Goal: Information Seeking & Learning: Learn about a topic

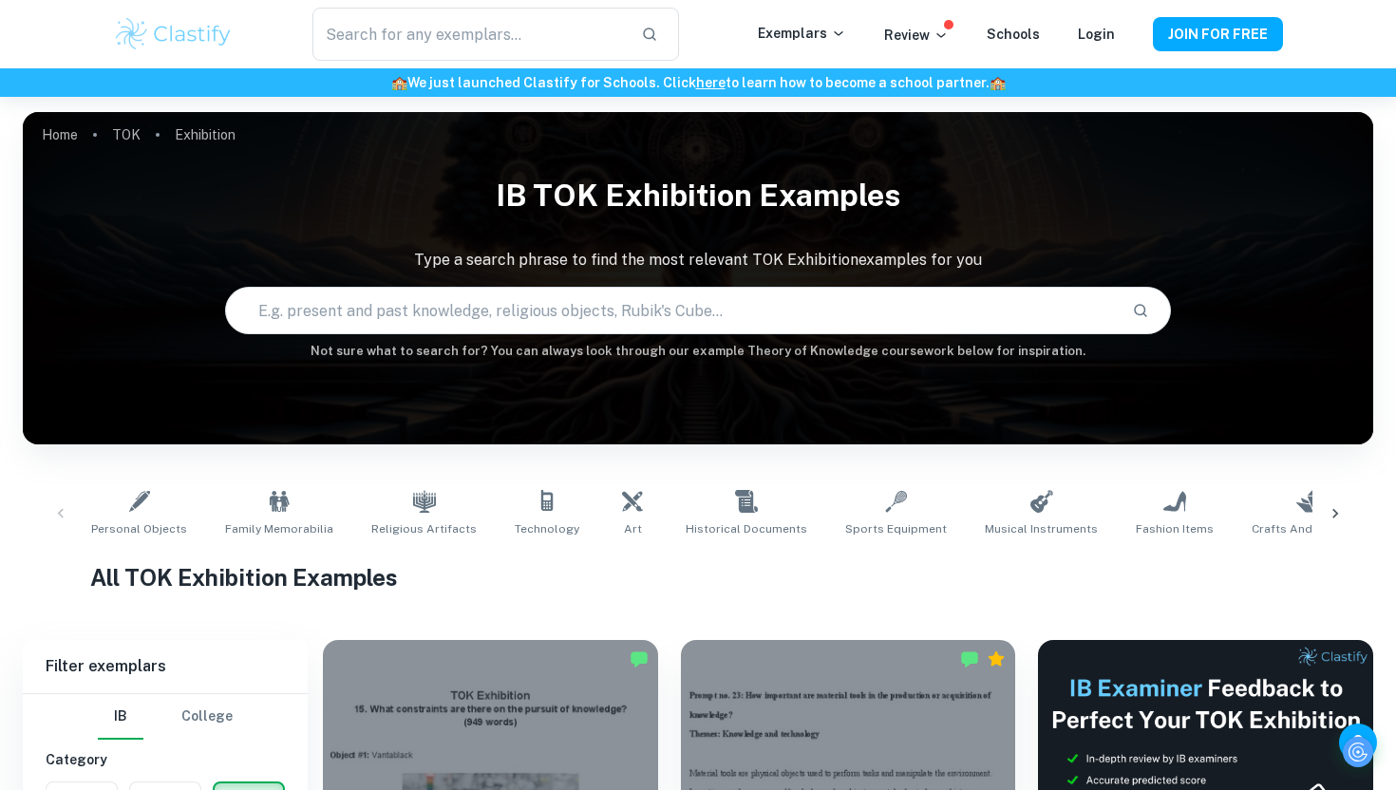
scroll to position [477, 0]
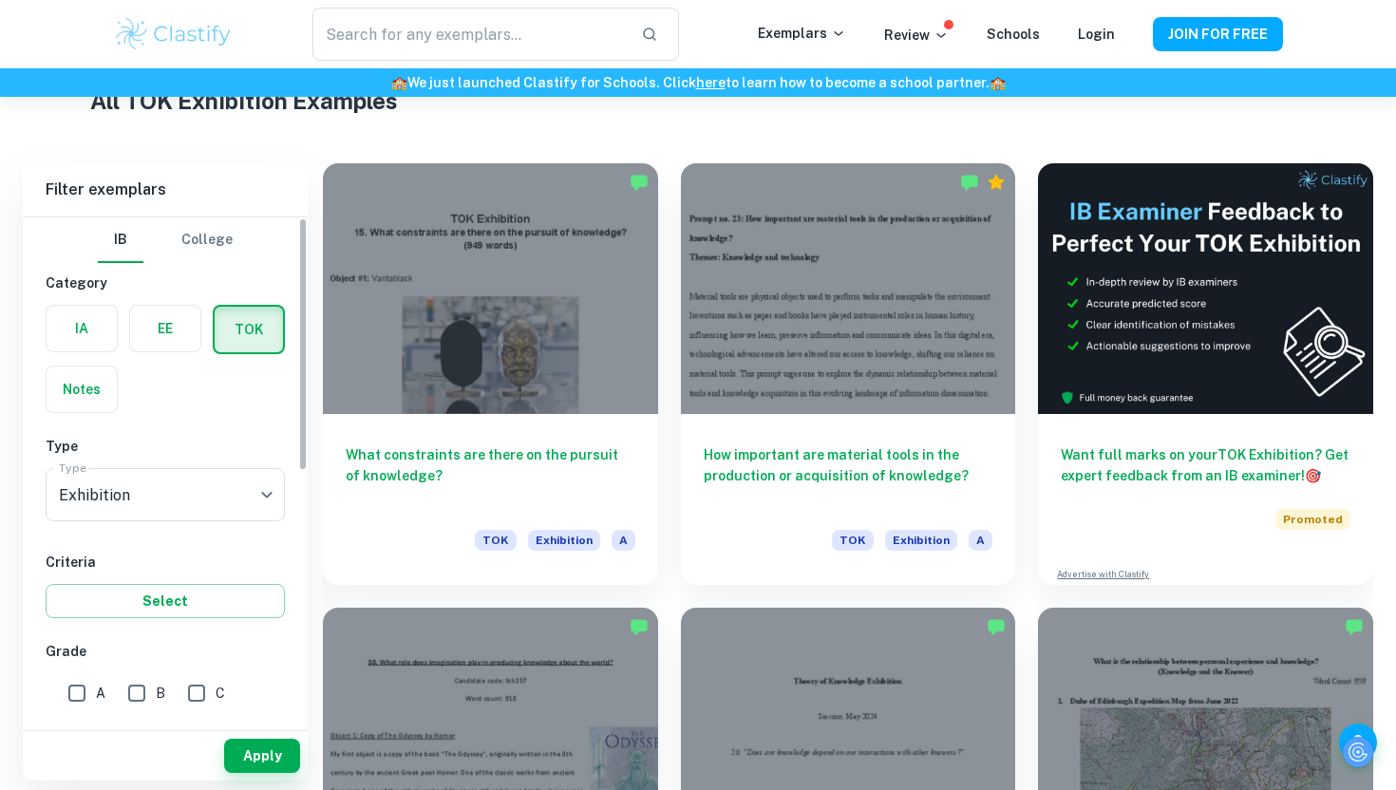
click at [102, 328] on label "button" at bounding box center [82, 329] width 70 height 46
click at [0, 0] on input "radio" at bounding box center [0, 0] width 0 height 0
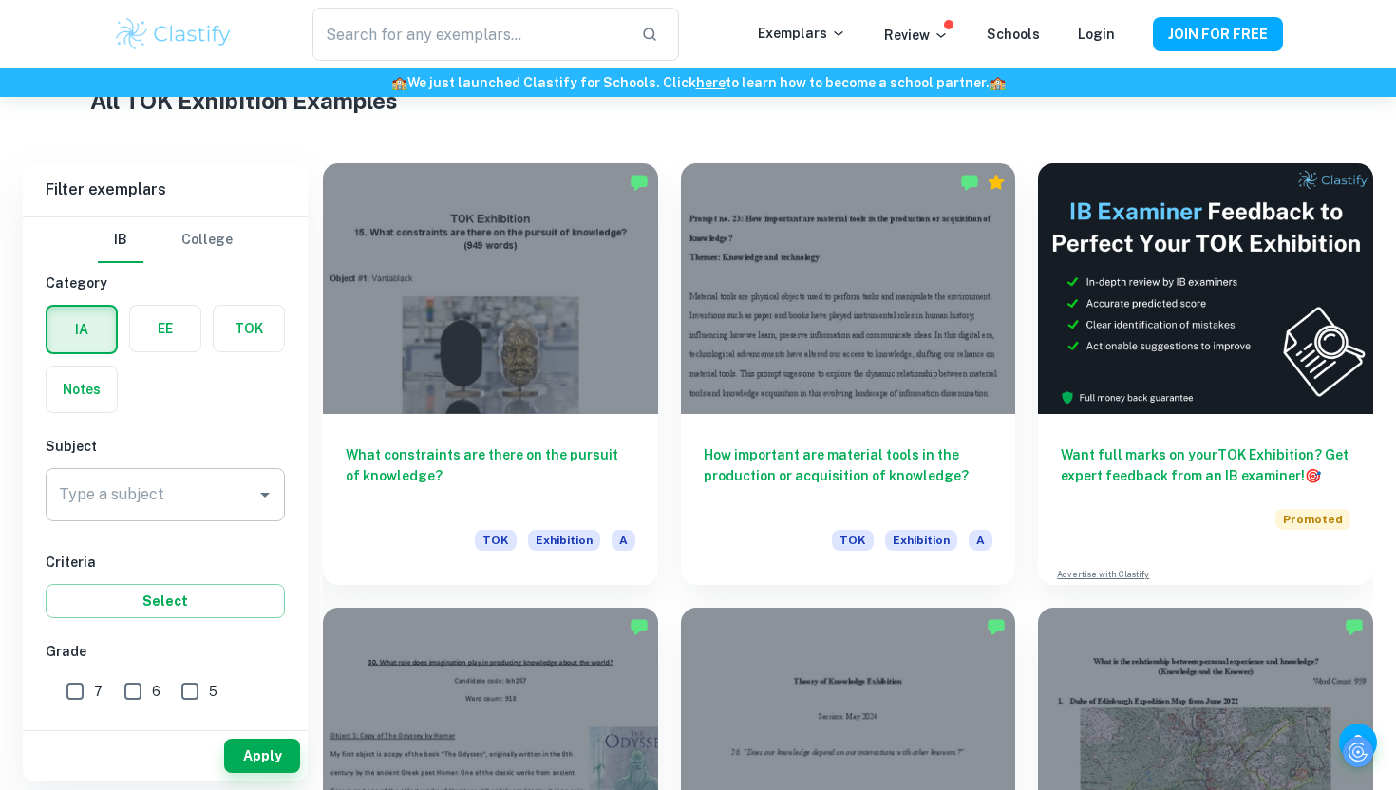
click at [163, 506] on input "Type a subject" at bounding box center [151, 495] width 194 height 36
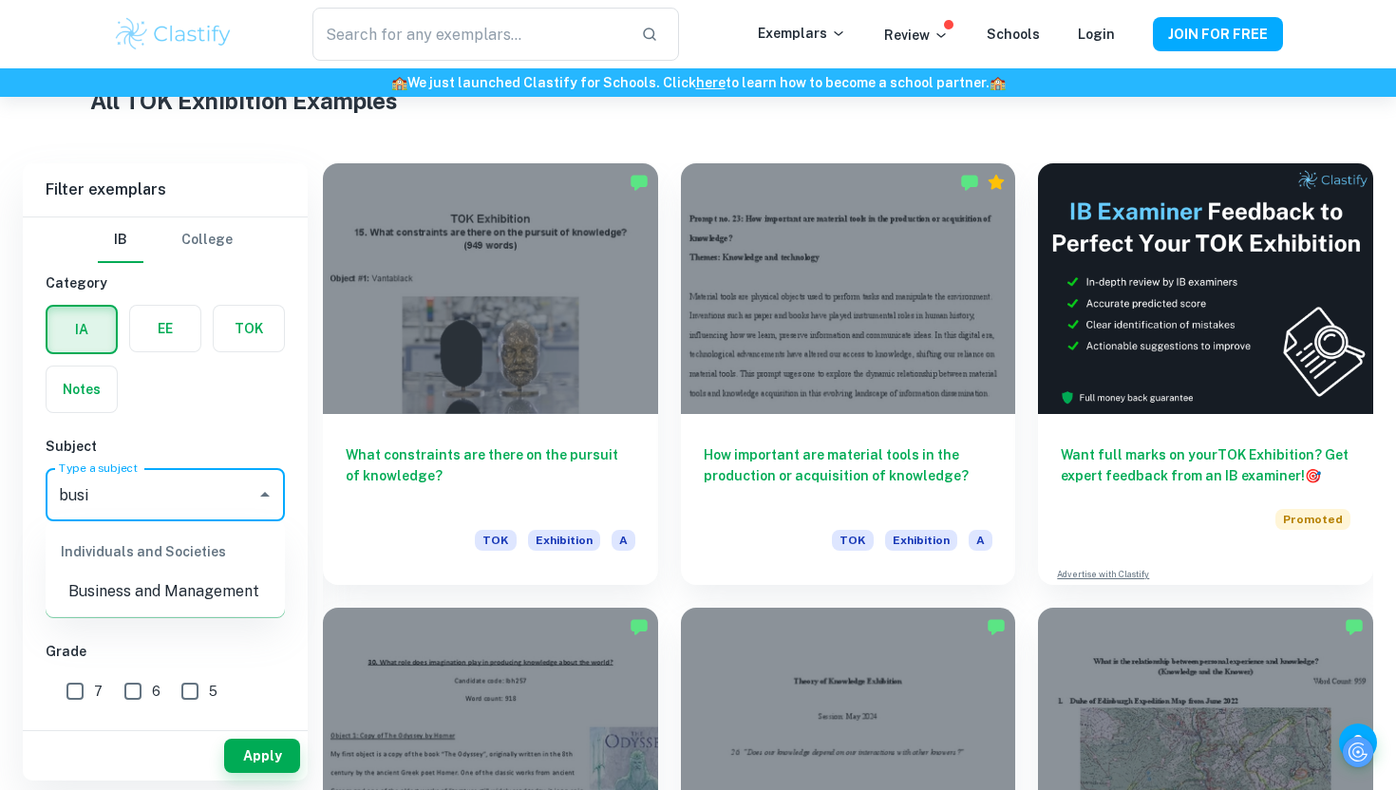
click at [148, 591] on li "Business and Management" at bounding box center [165, 592] width 239 height 34
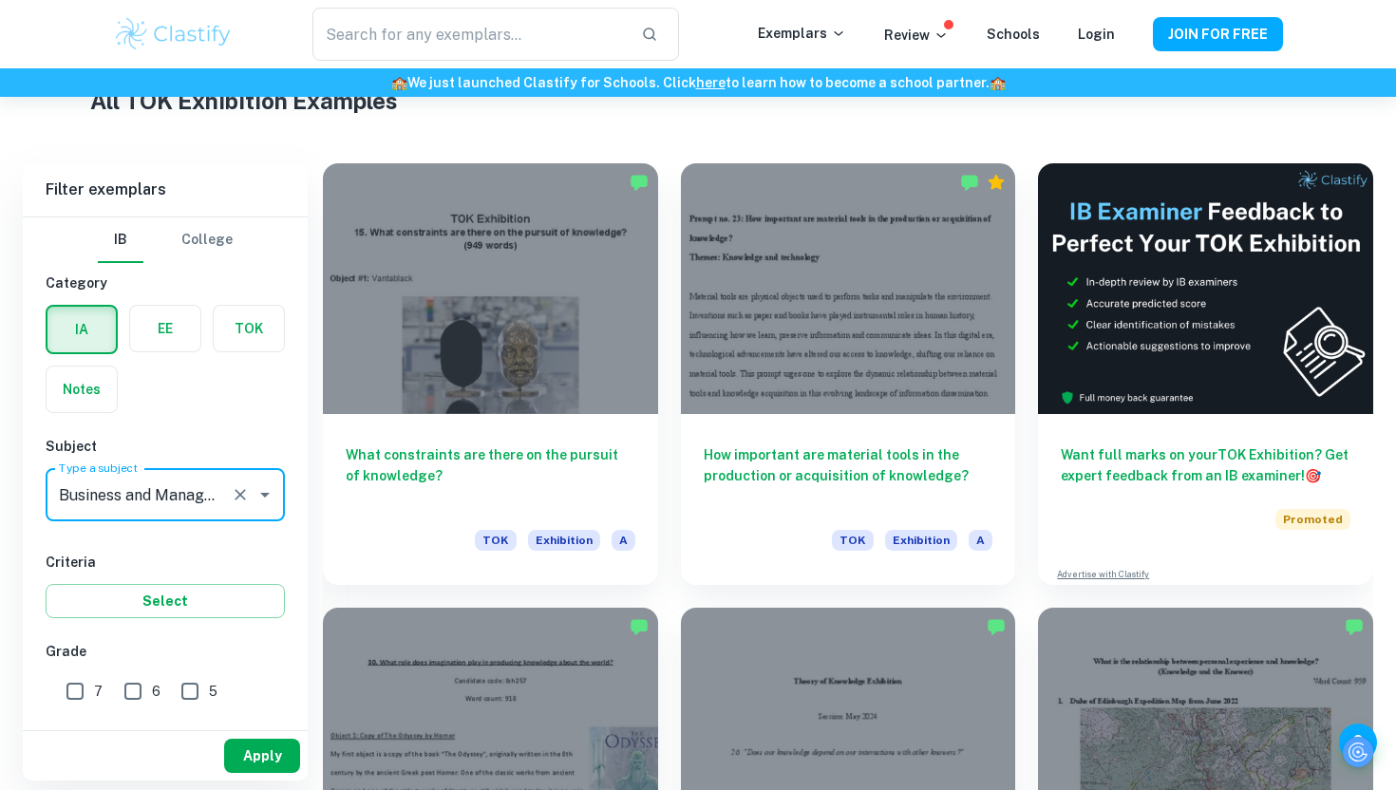
type input "Business and Management"
click at [278, 760] on button "Apply" at bounding box center [262, 756] width 76 height 34
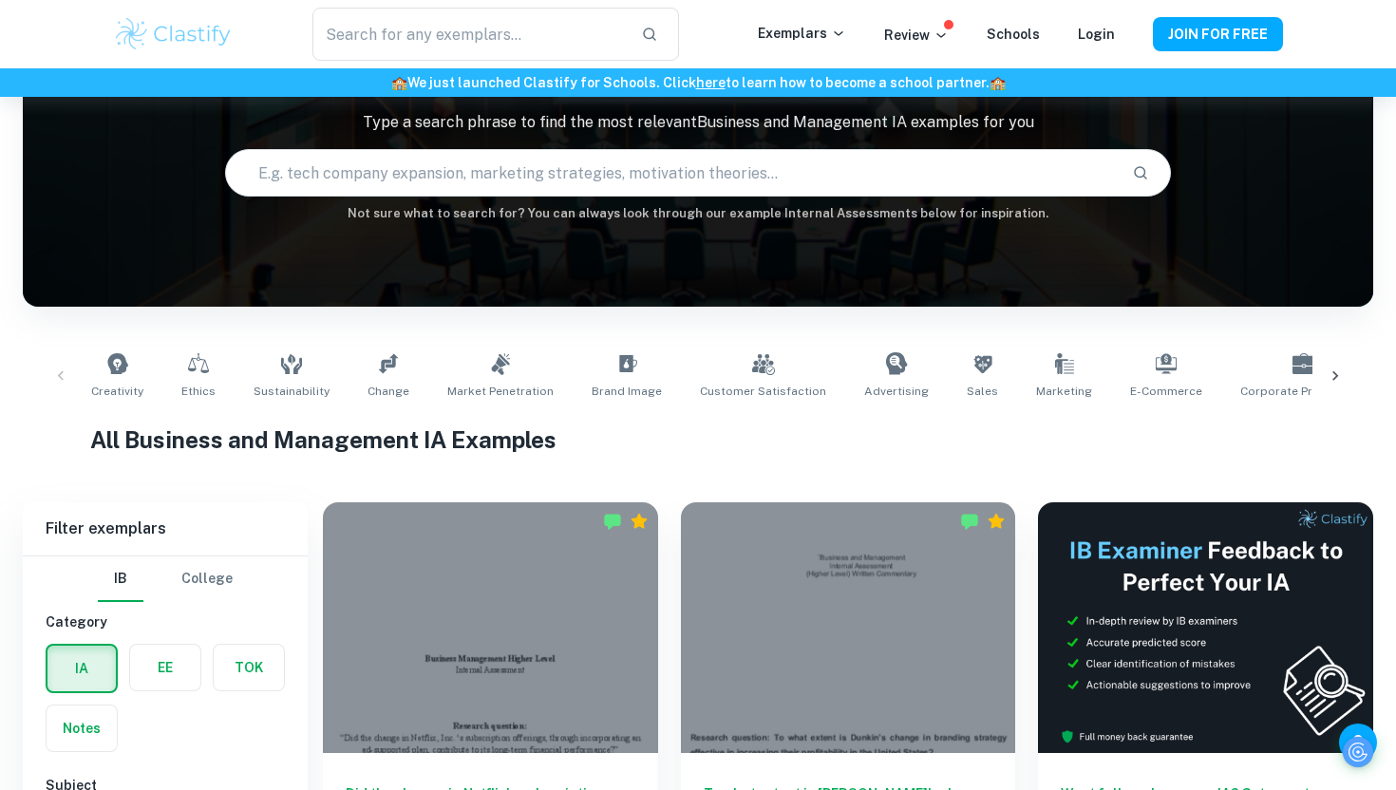
scroll to position [369, 0]
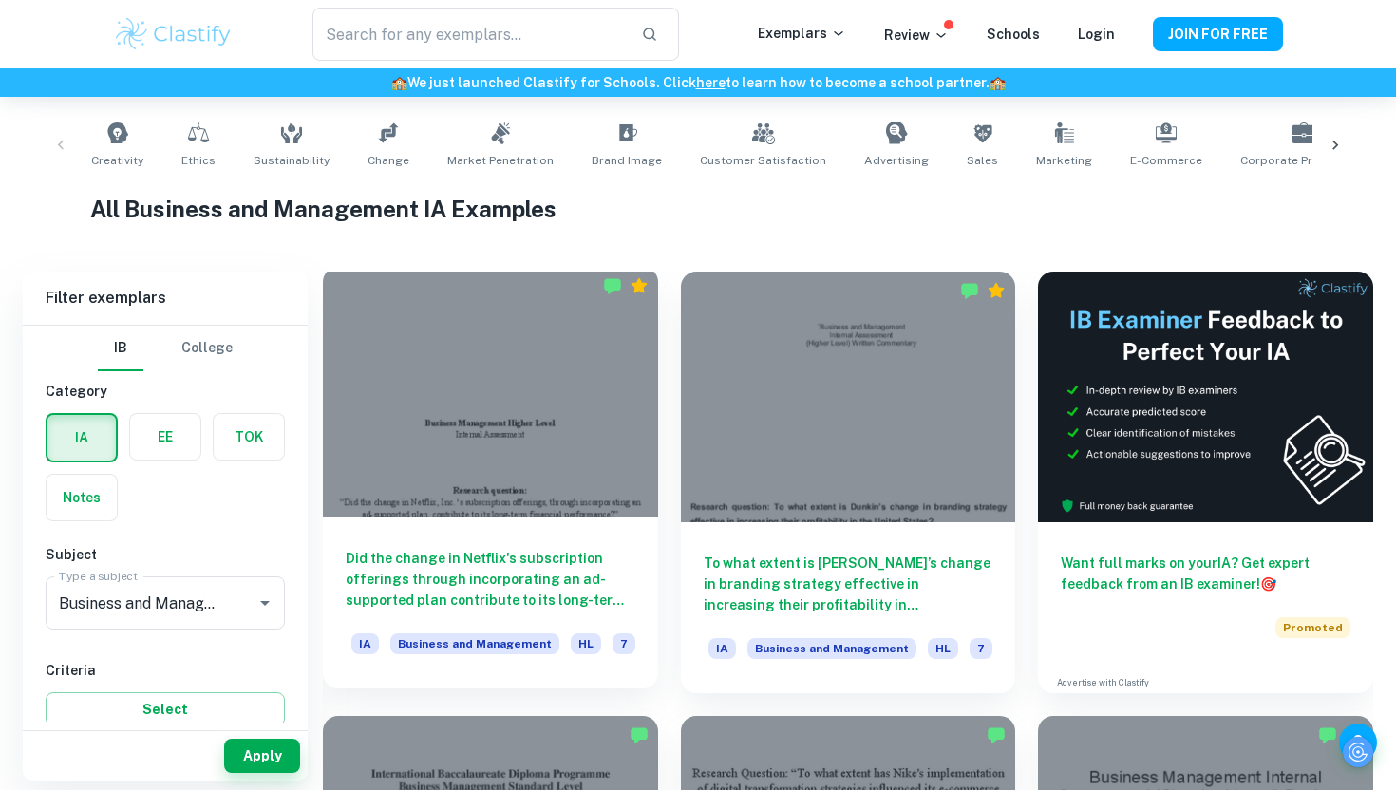
click at [466, 598] on h6 "Did the change in Netflix's subscription offerings through incorporating an ad-…" at bounding box center [491, 579] width 290 height 63
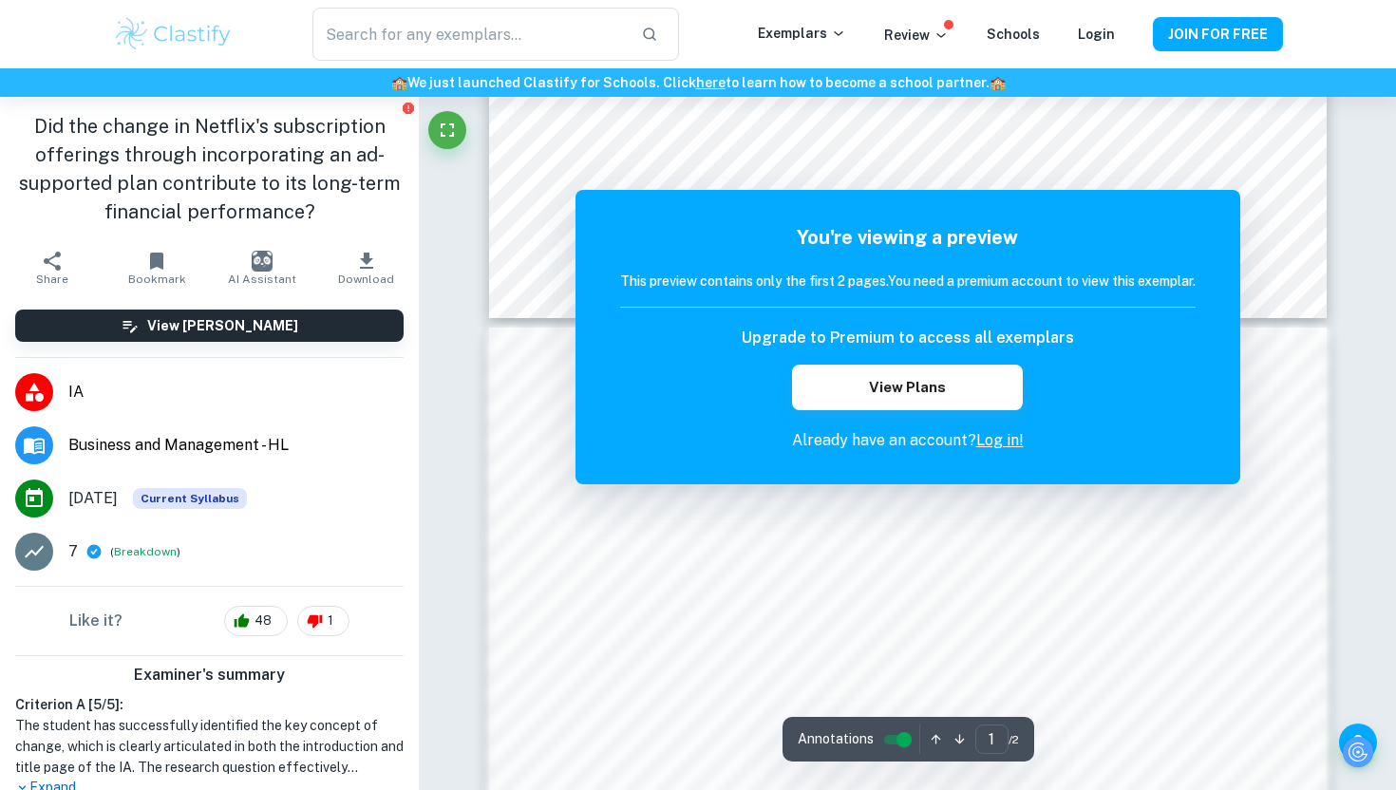
scroll to position [938, 0]
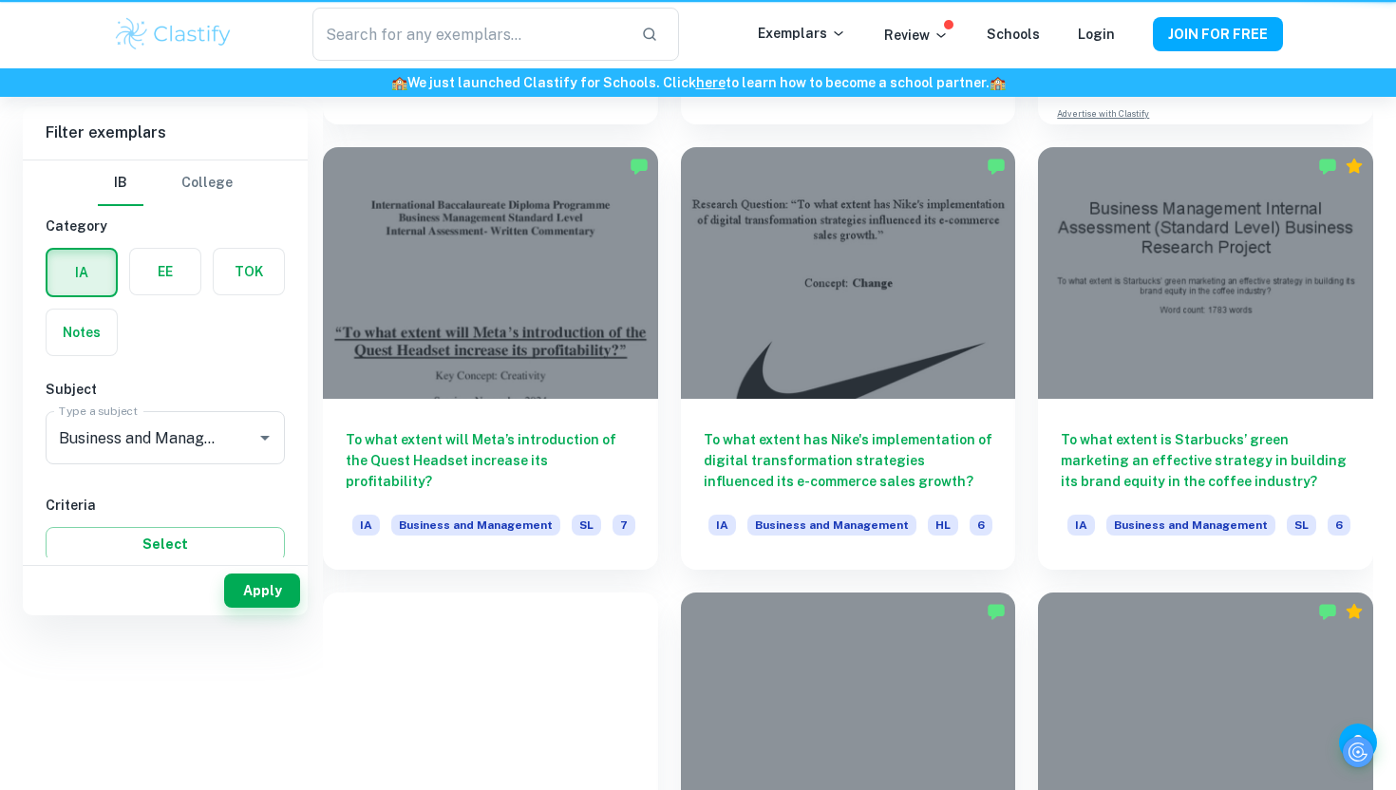
scroll to position [369, 0]
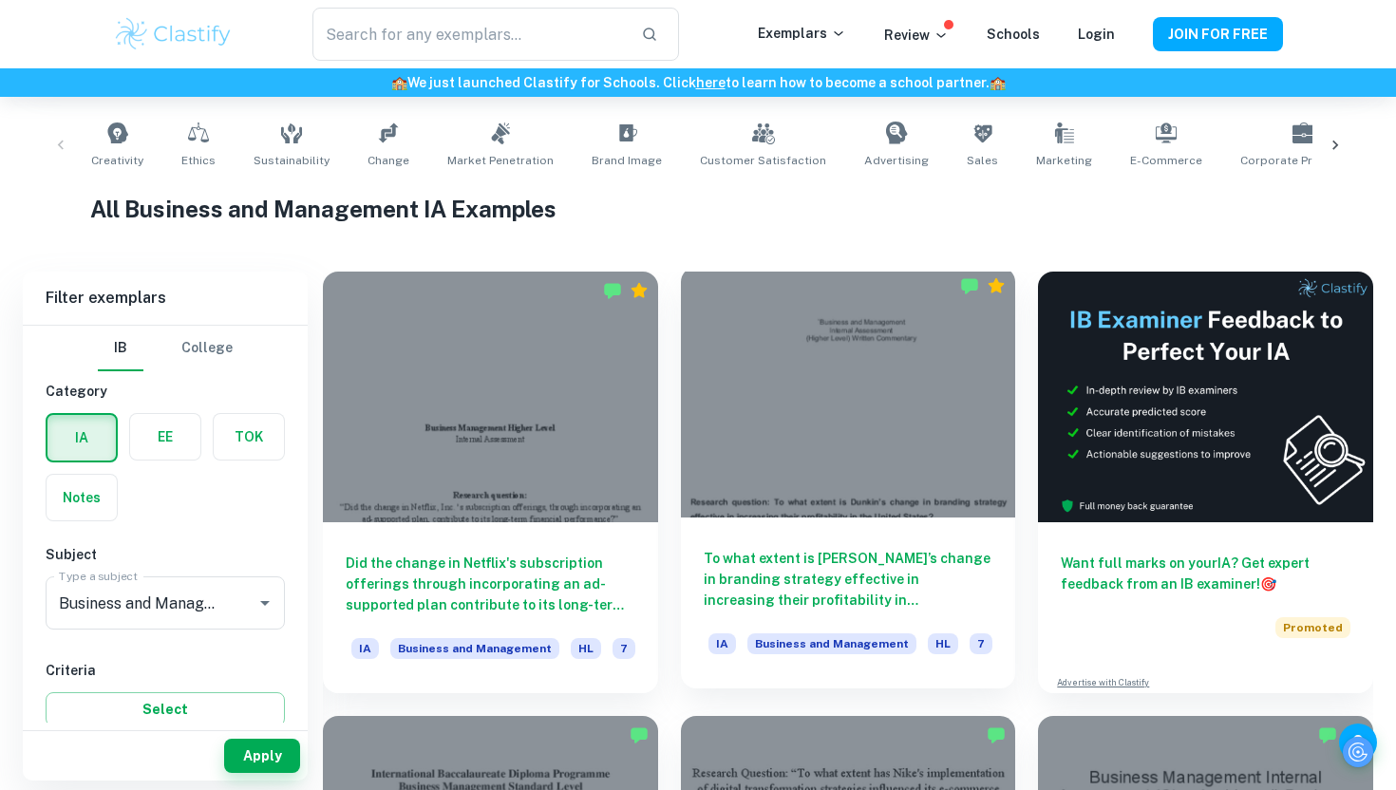
click at [891, 551] on h6 "To what extent is [PERSON_NAME]’s change in branding strategy effective in incr…" at bounding box center [849, 579] width 290 height 63
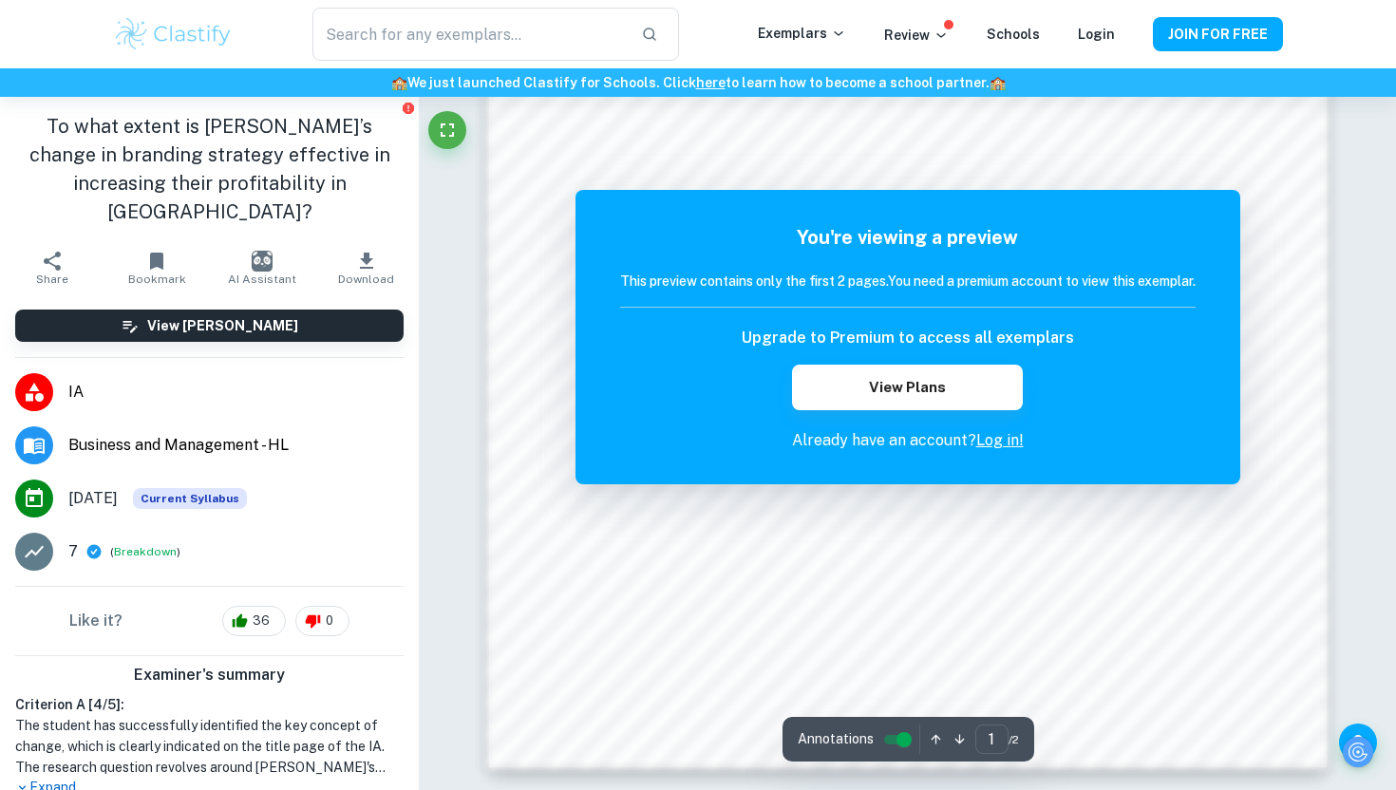
scroll to position [1835, 0]
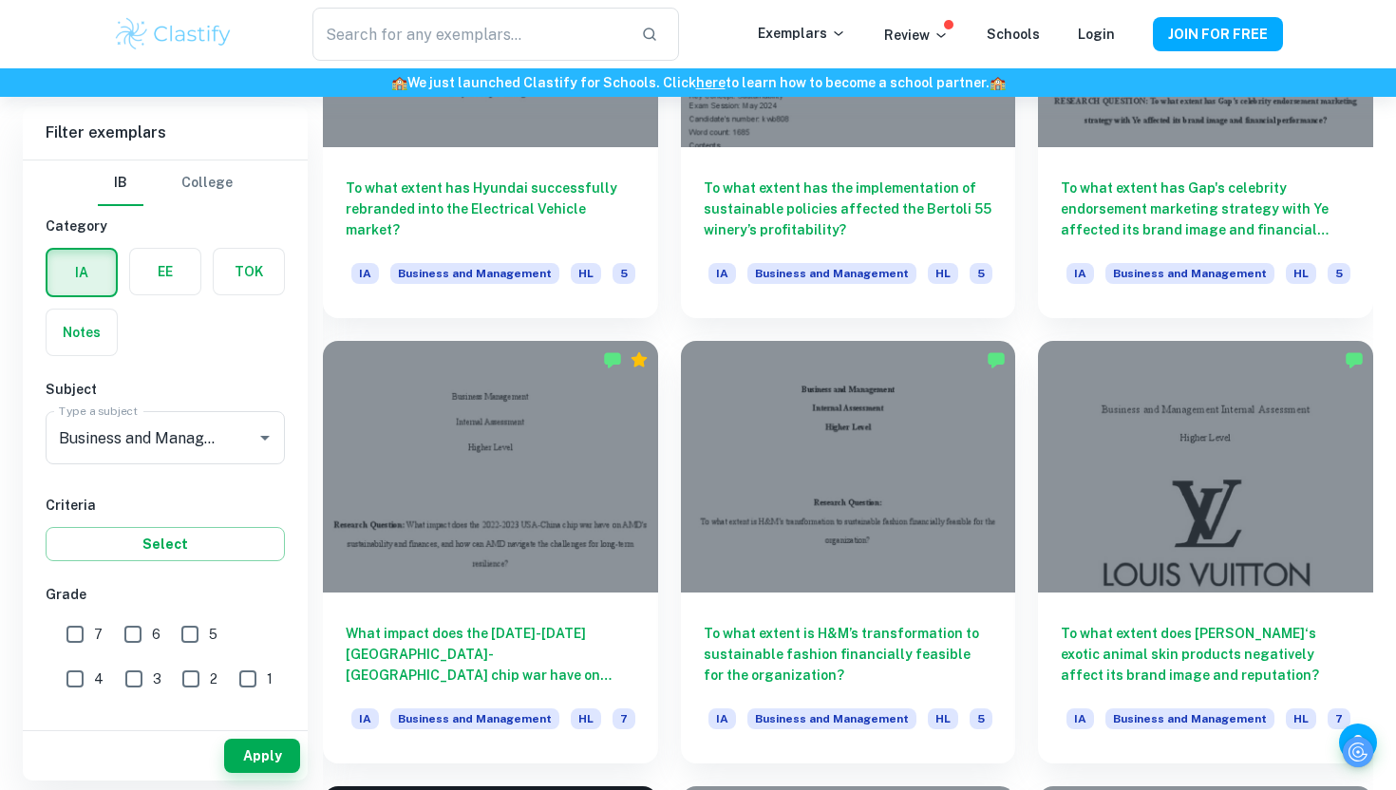
scroll to position [2367, 0]
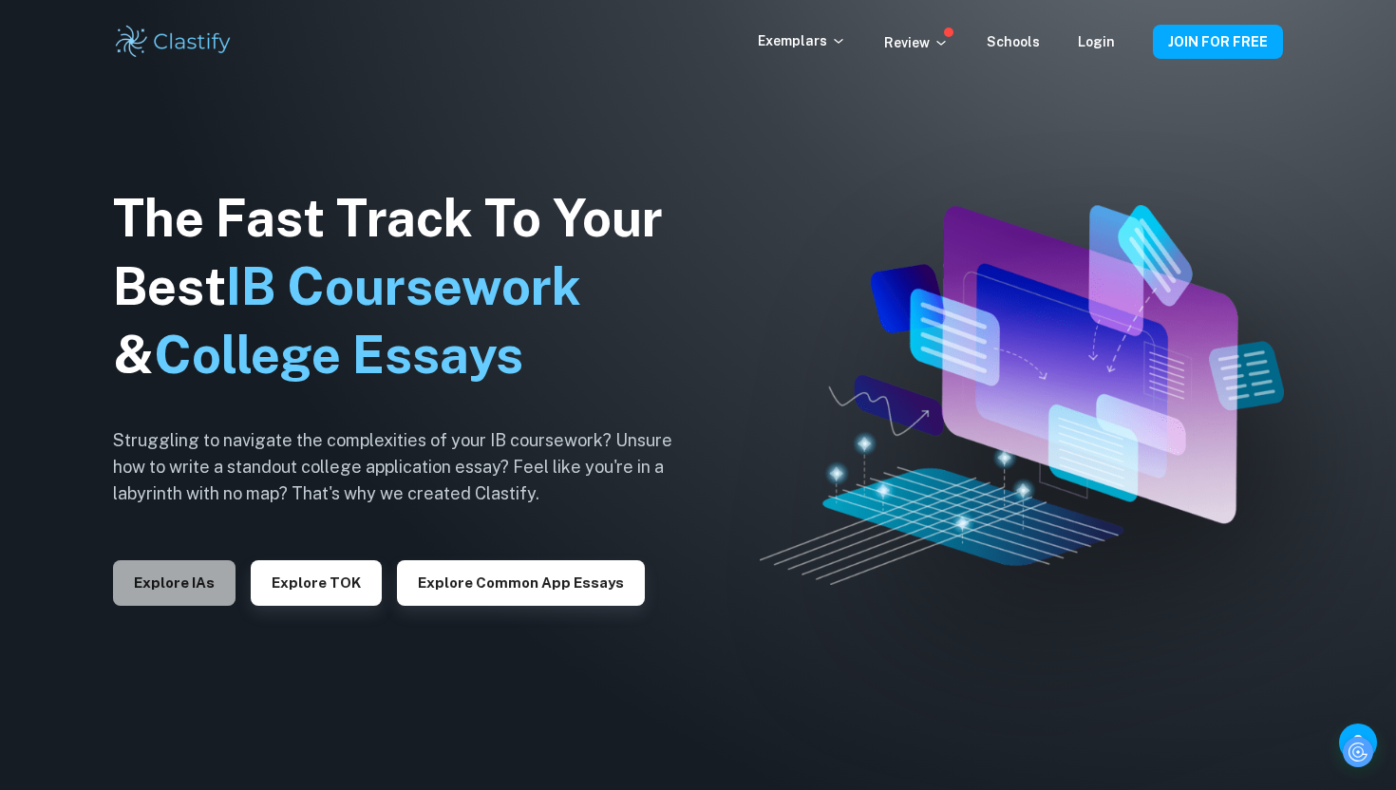
click at [189, 593] on button "Explore IAs" at bounding box center [174, 583] width 123 height 46
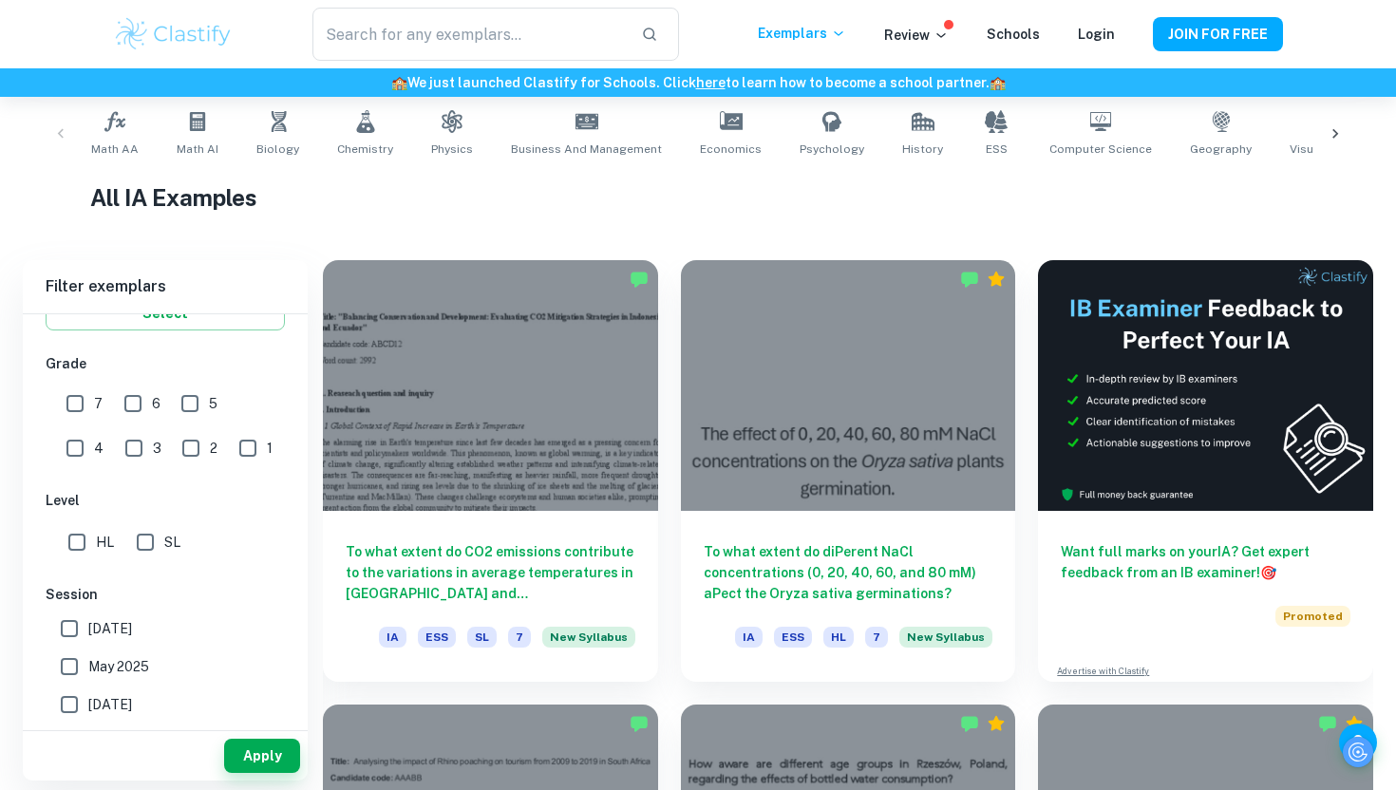
scroll to position [128, 0]
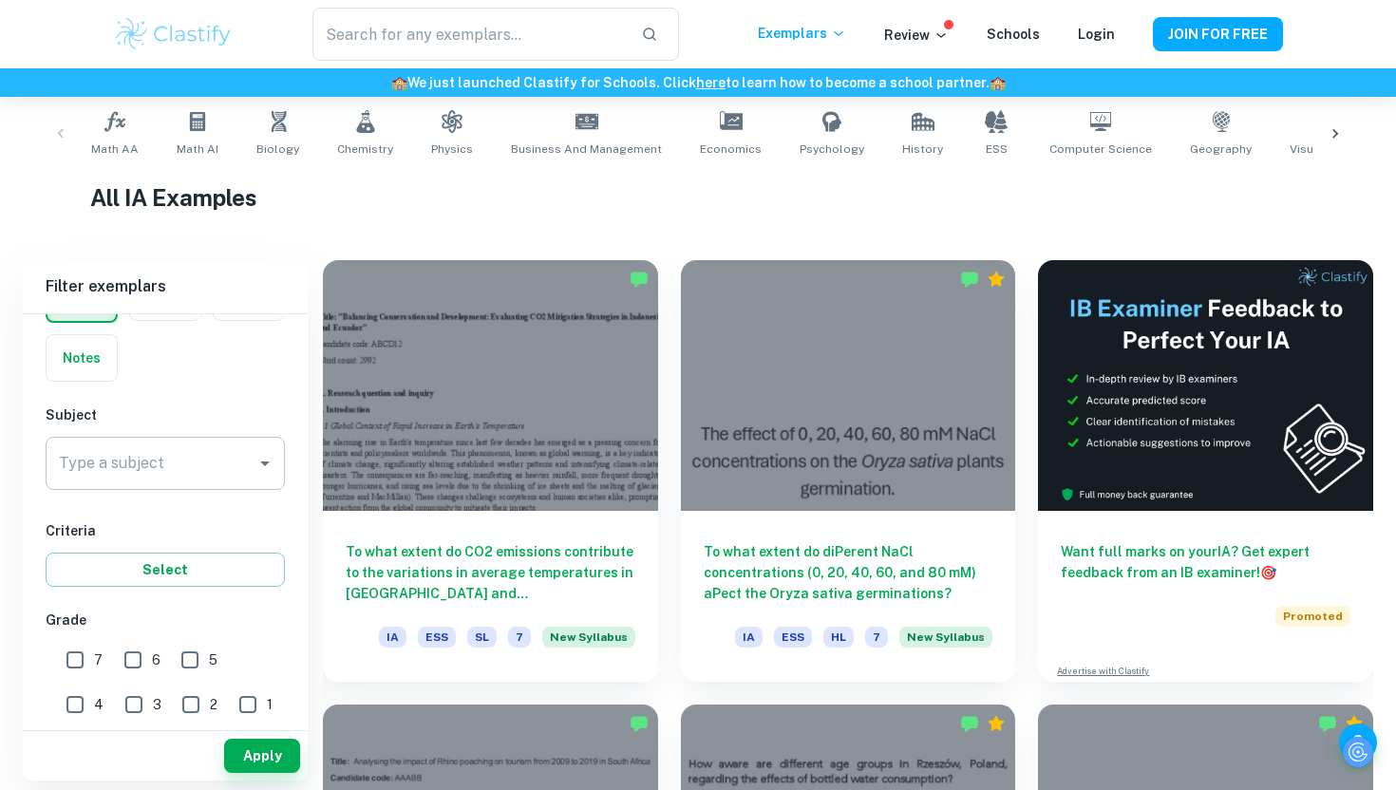
click at [144, 465] on input "Type a subject" at bounding box center [151, 464] width 194 height 36
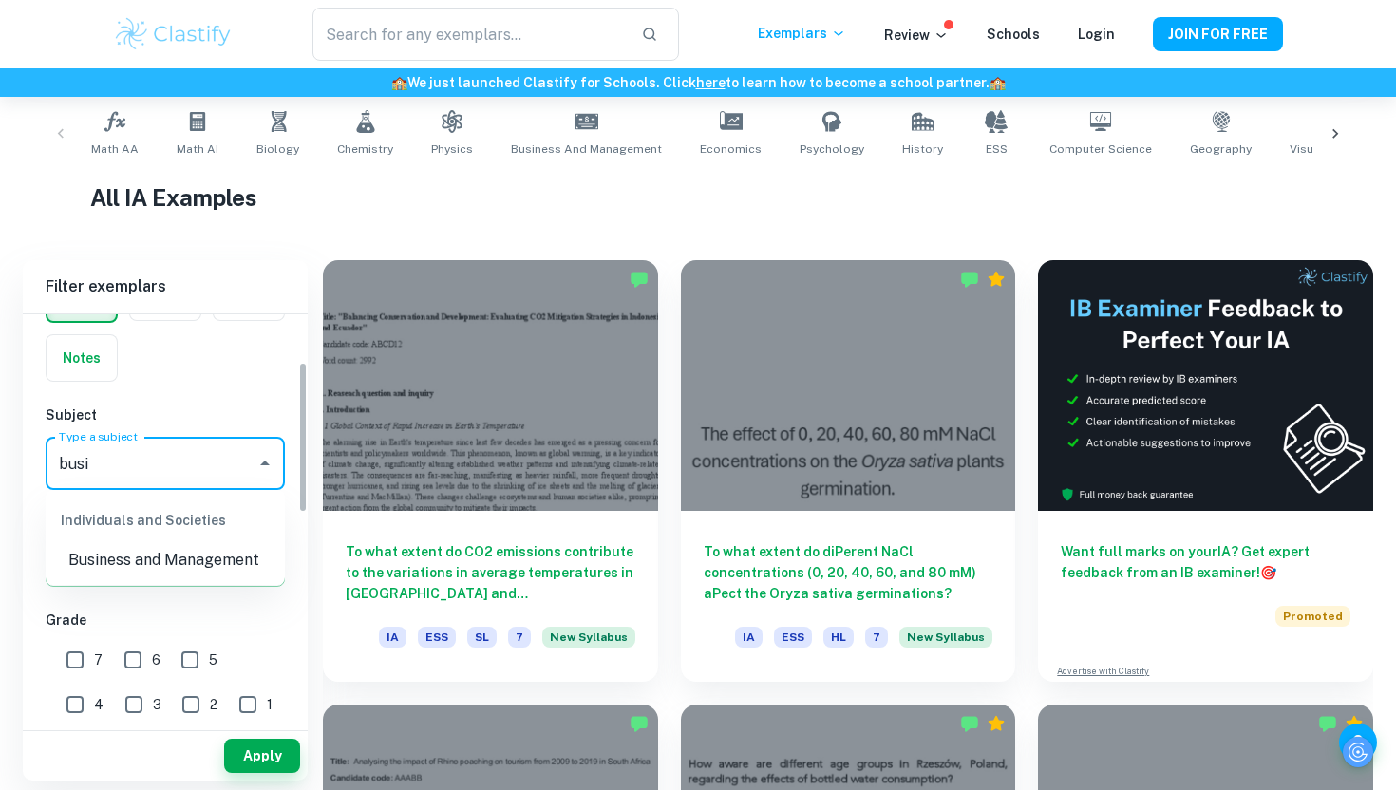
click at [142, 564] on li "Business and Management" at bounding box center [165, 560] width 239 height 34
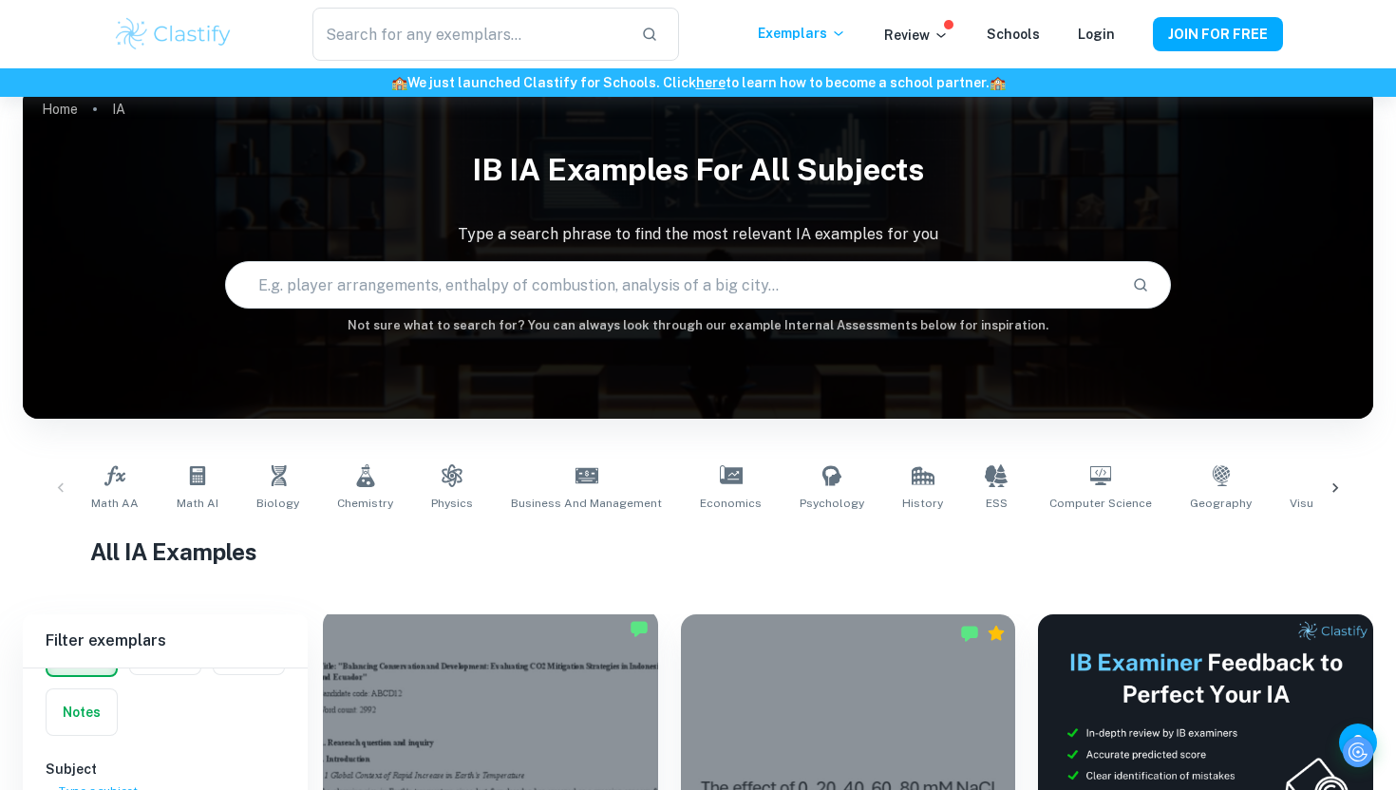
scroll to position [392, 0]
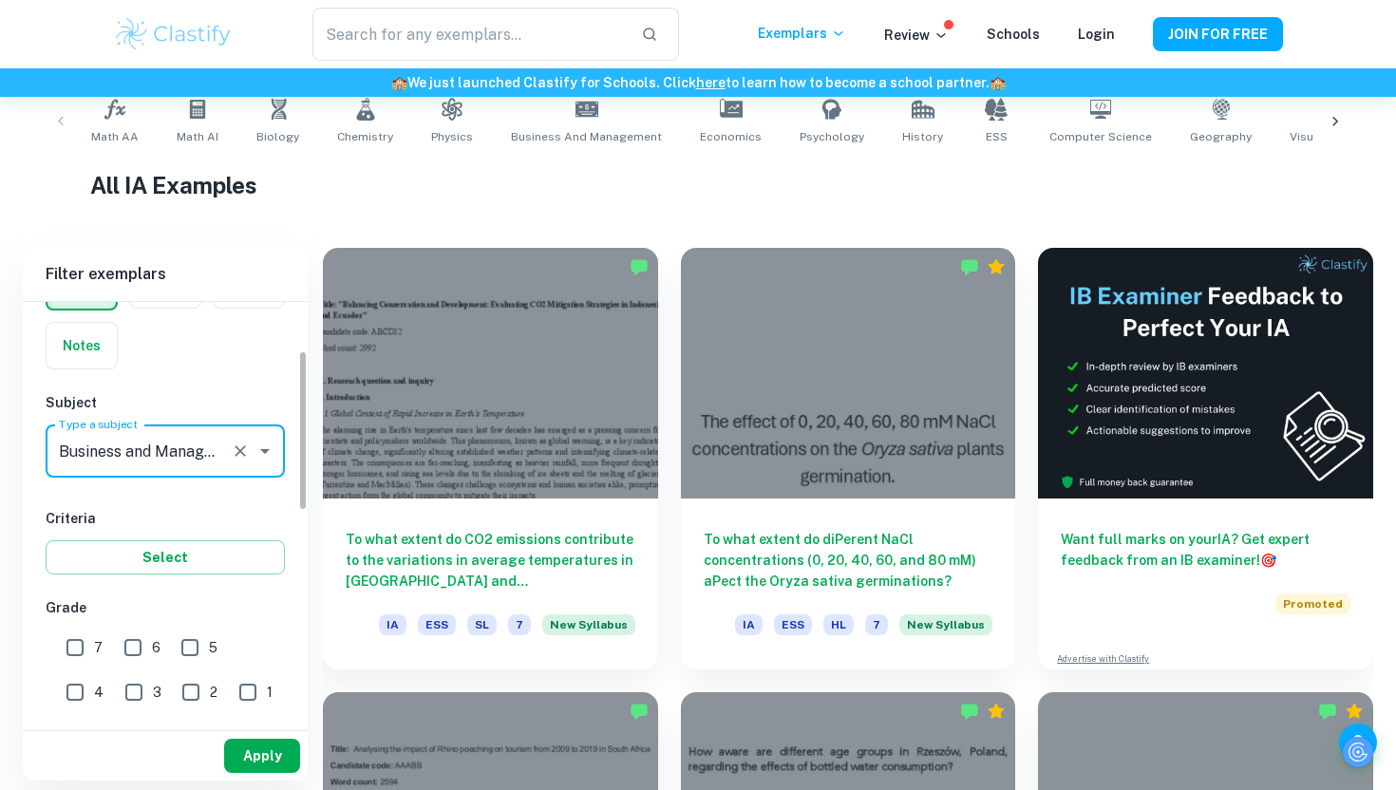
type input "Business and Management"
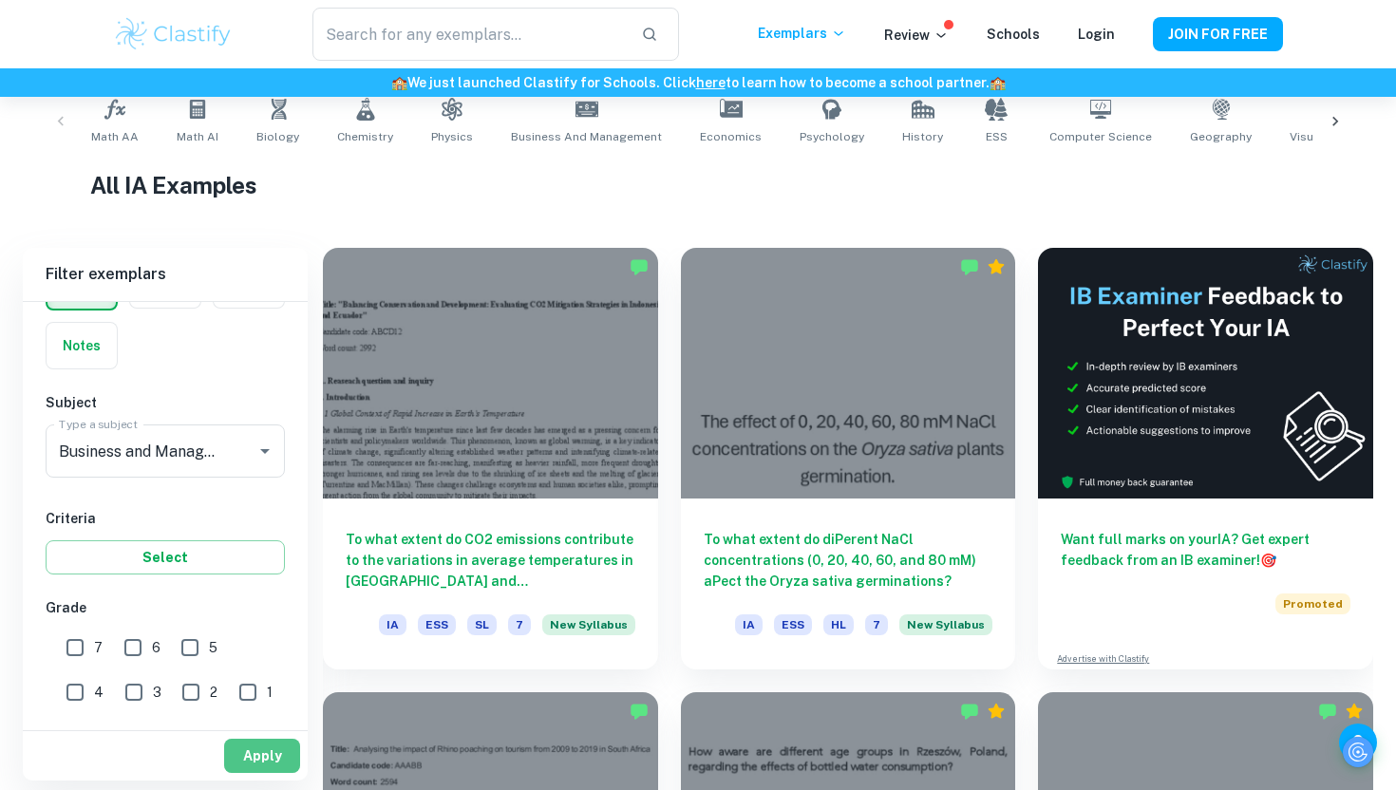
click at [275, 750] on button "Apply" at bounding box center [262, 756] width 76 height 34
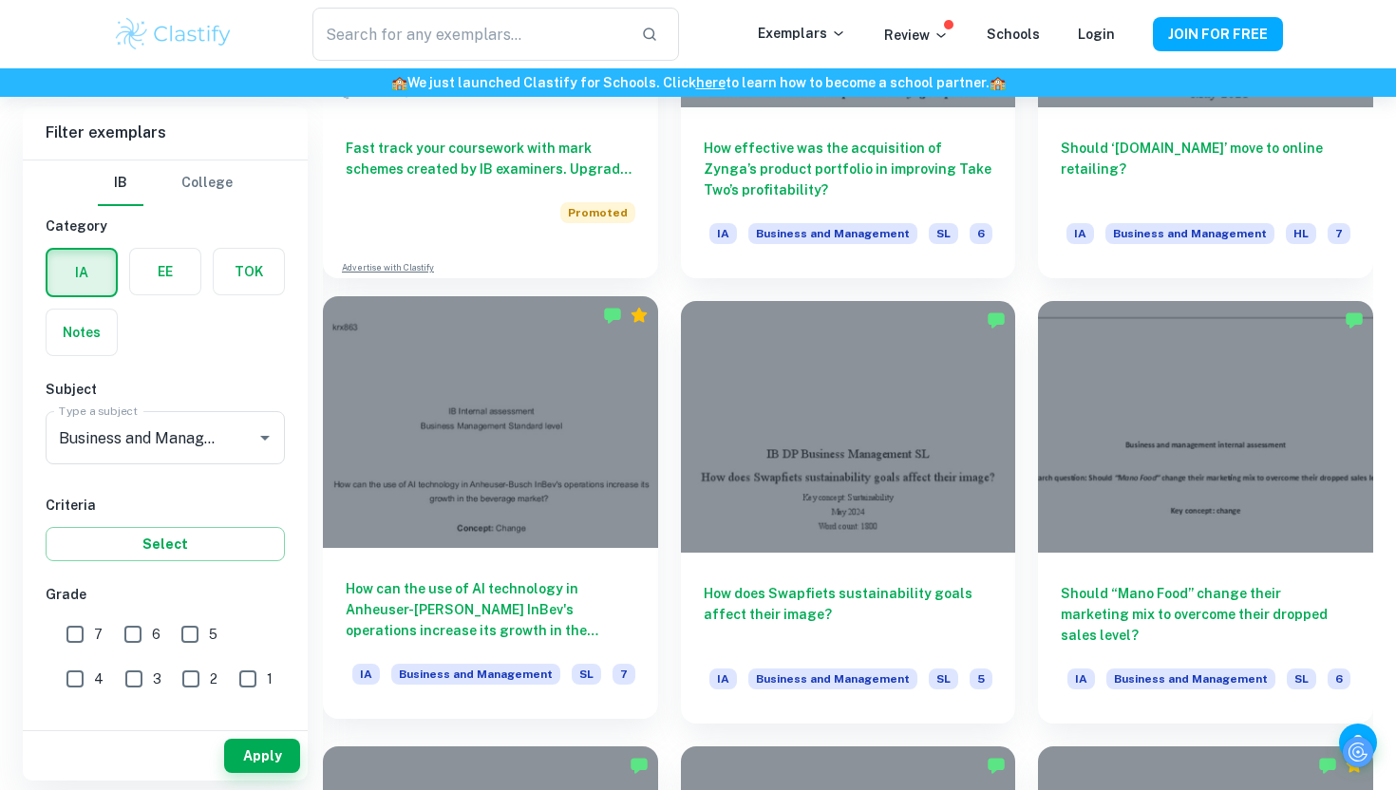
scroll to position [8796, 0]
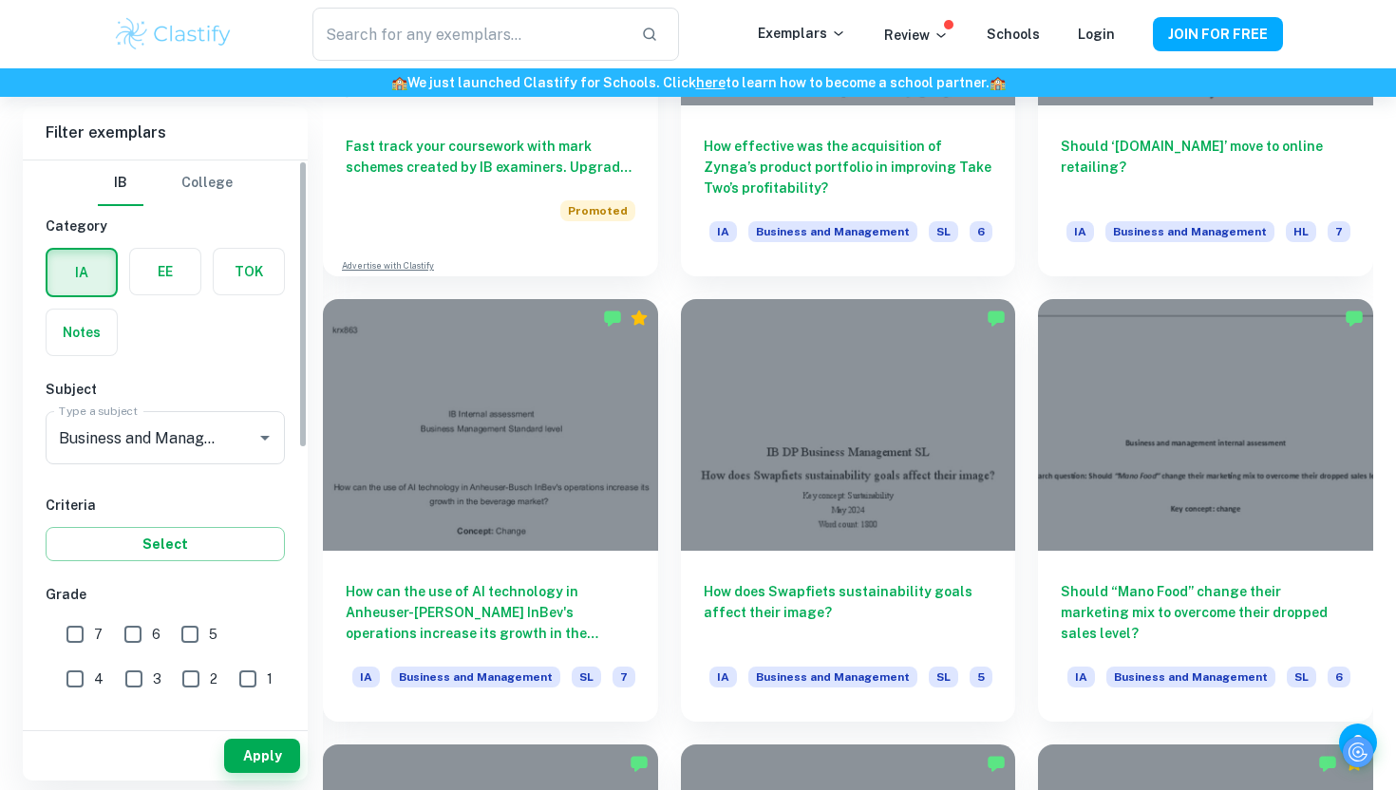
click at [78, 639] on input "7" at bounding box center [75, 635] width 38 height 38
checkbox input "true"
click at [279, 771] on button "Apply" at bounding box center [262, 756] width 76 height 34
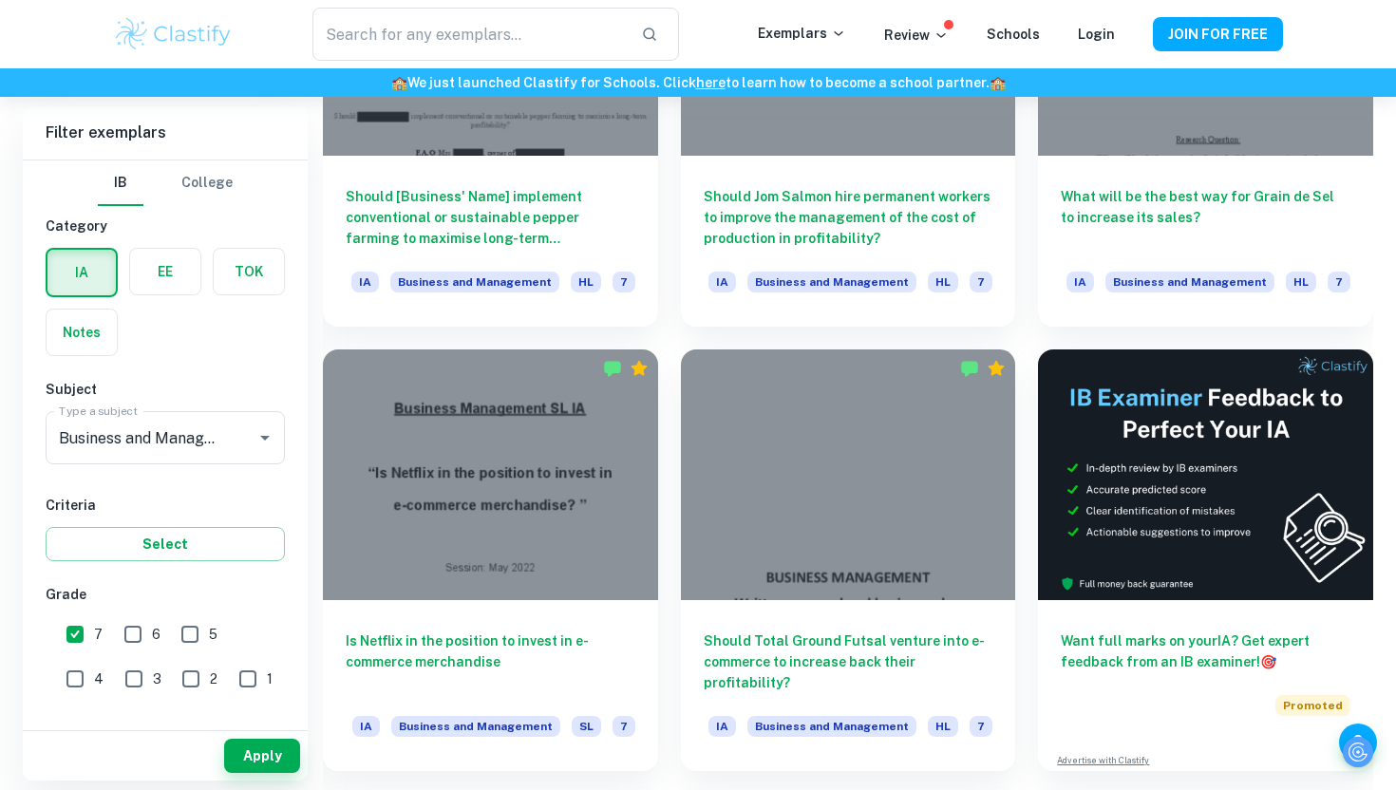
scroll to position [7422, 0]
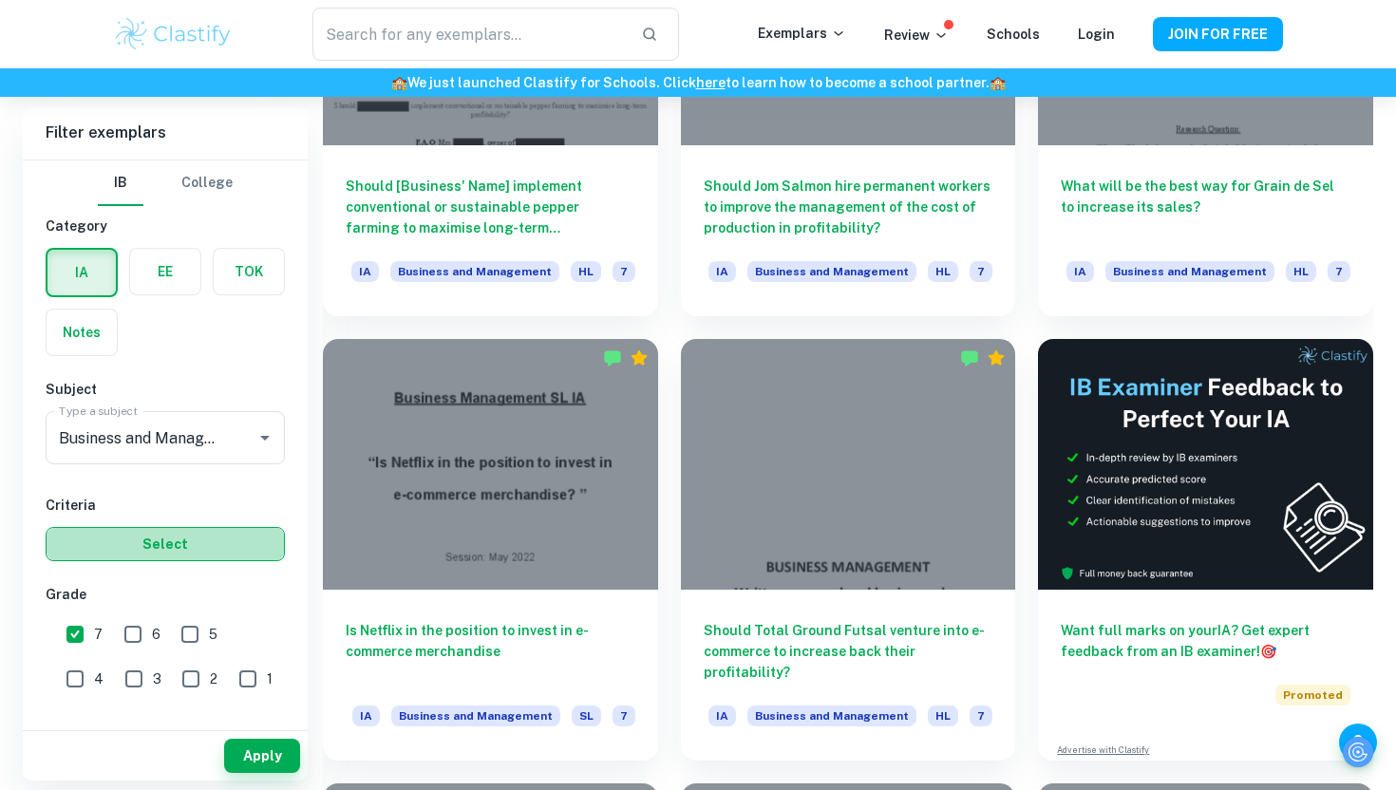
click at [199, 548] on button "Select" at bounding box center [165, 544] width 239 height 34
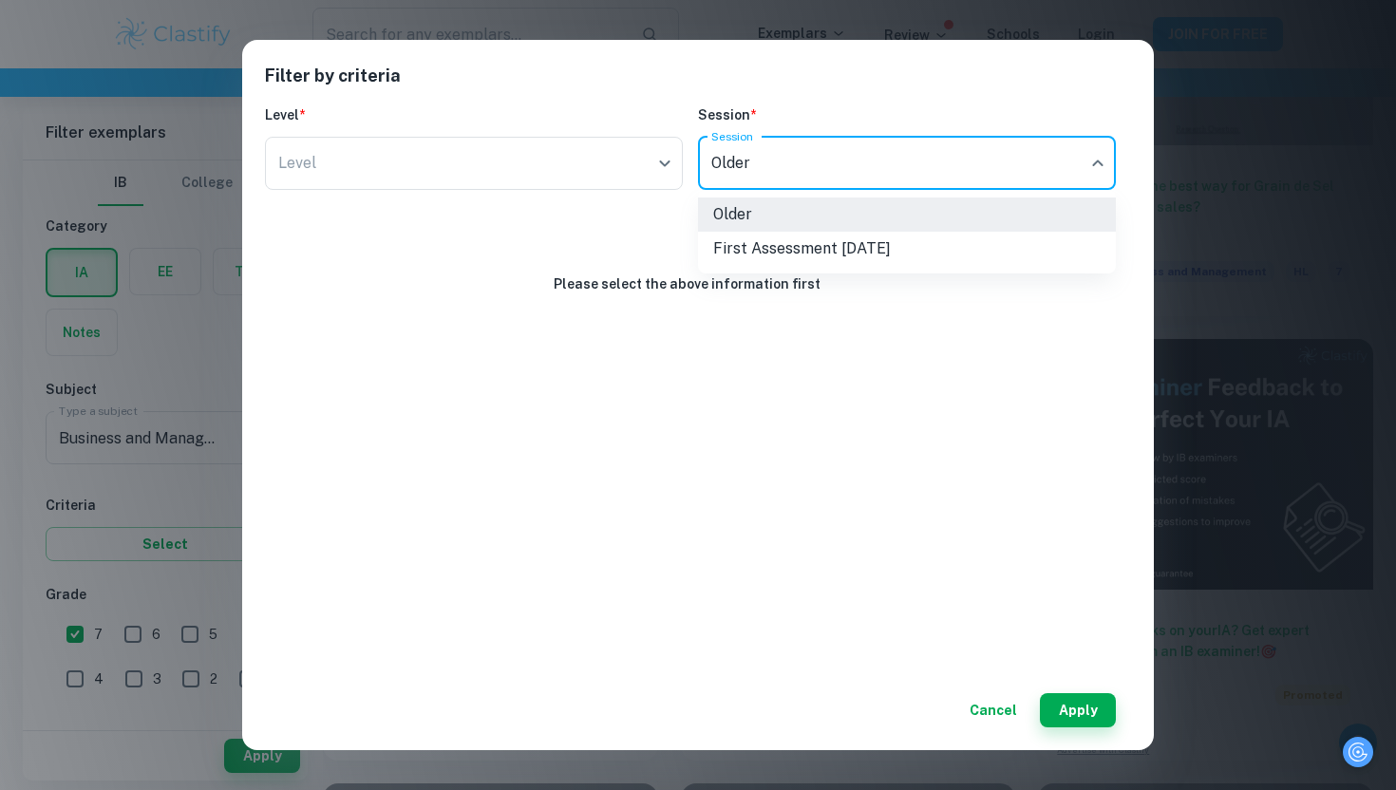
click at [787, 254] on li "First Assessment May 2024" at bounding box center [907, 249] width 418 height 34
type input "m24"
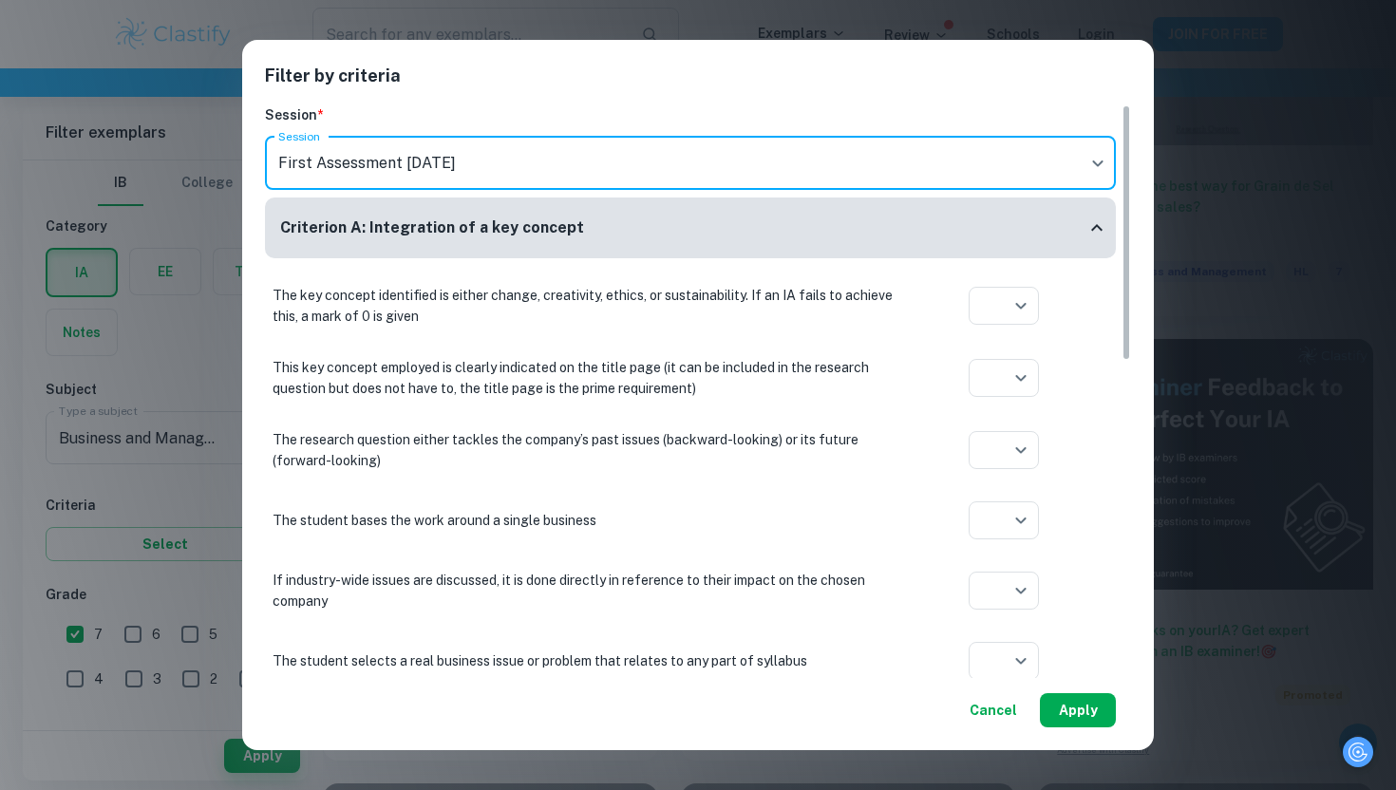
click at [1090, 708] on button "Apply" at bounding box center [1078, 710] width 76 height 34
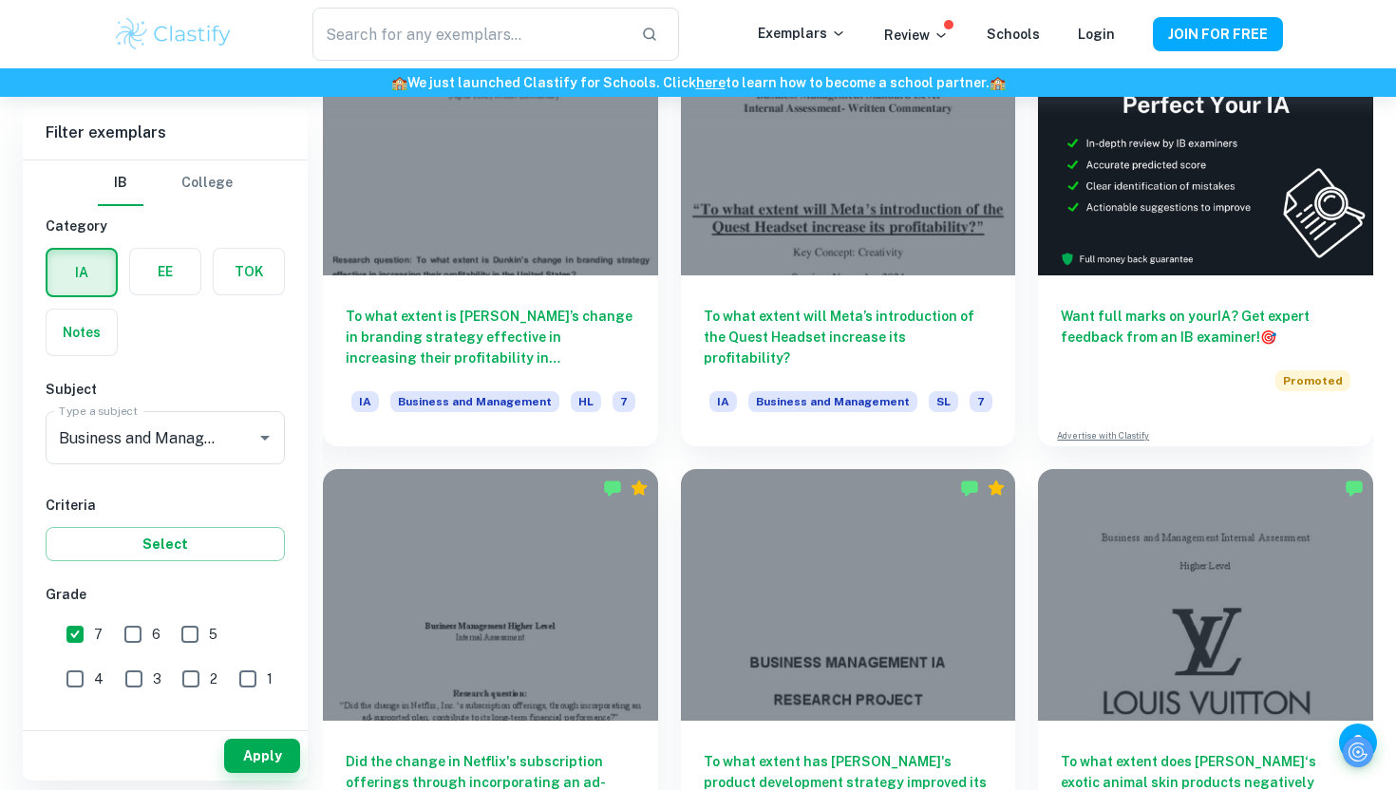
scroll to position [691, 0]
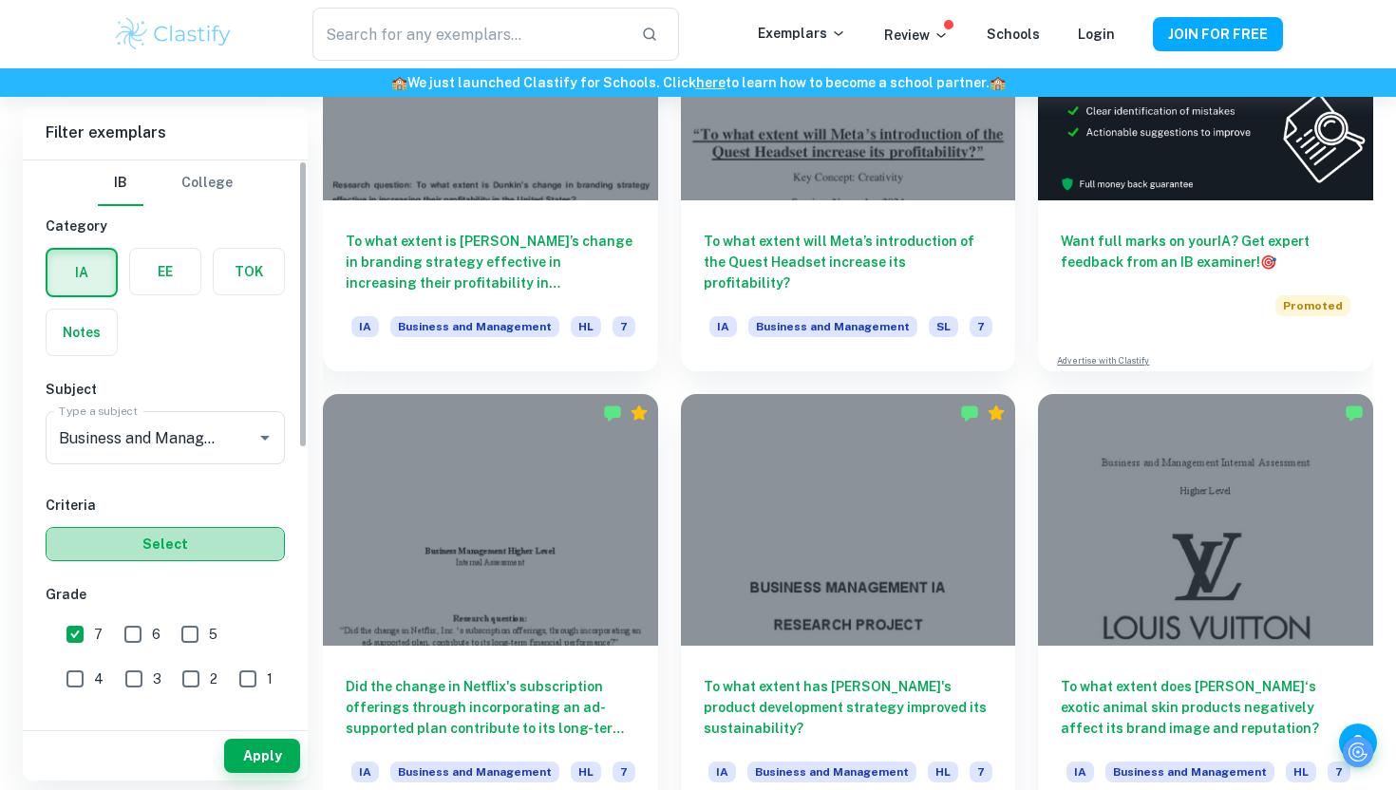
click at [264, 550] on button "Select" at bounding box center [165, 544] width 239 height 34
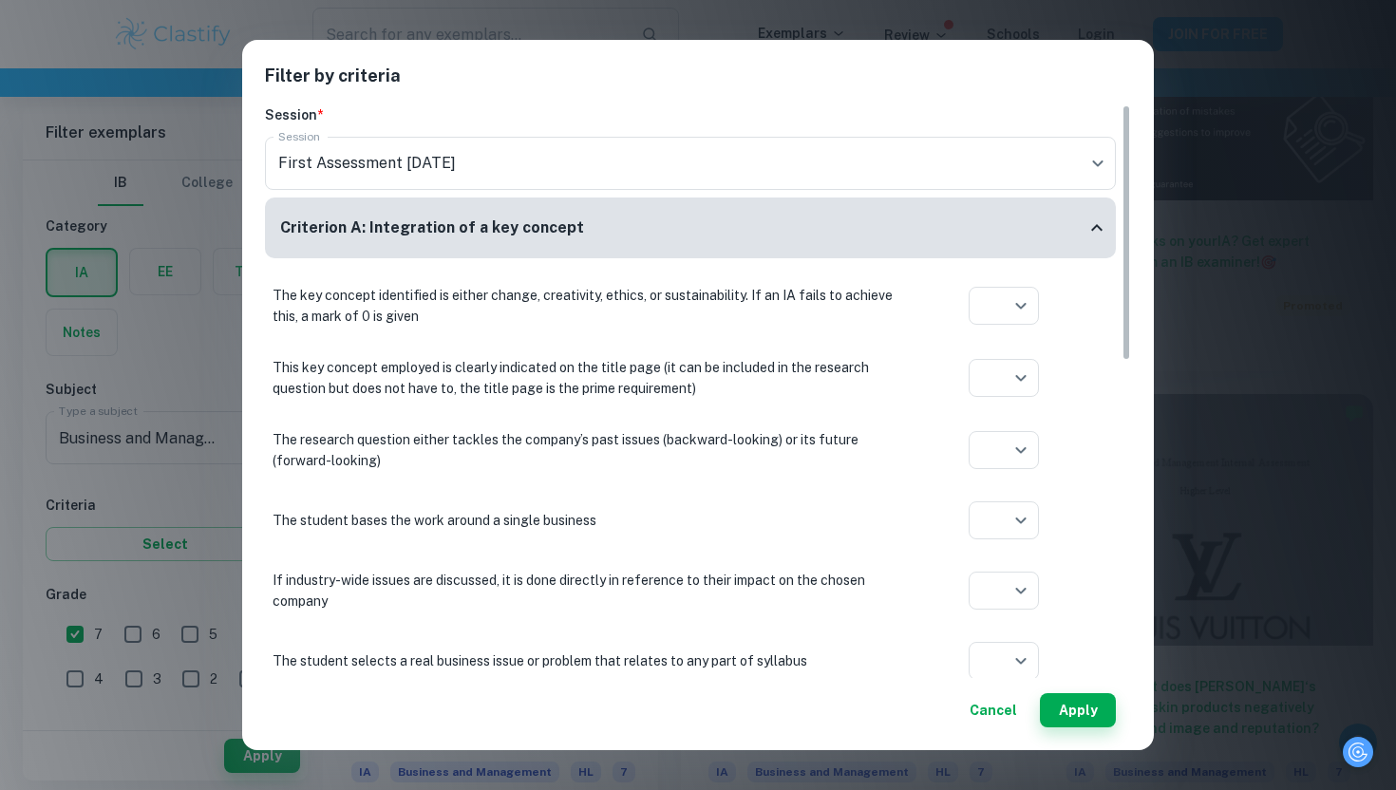
click at [1079, 716] on button "Apply" at bounding box center [1078, 710] width 76 height 34
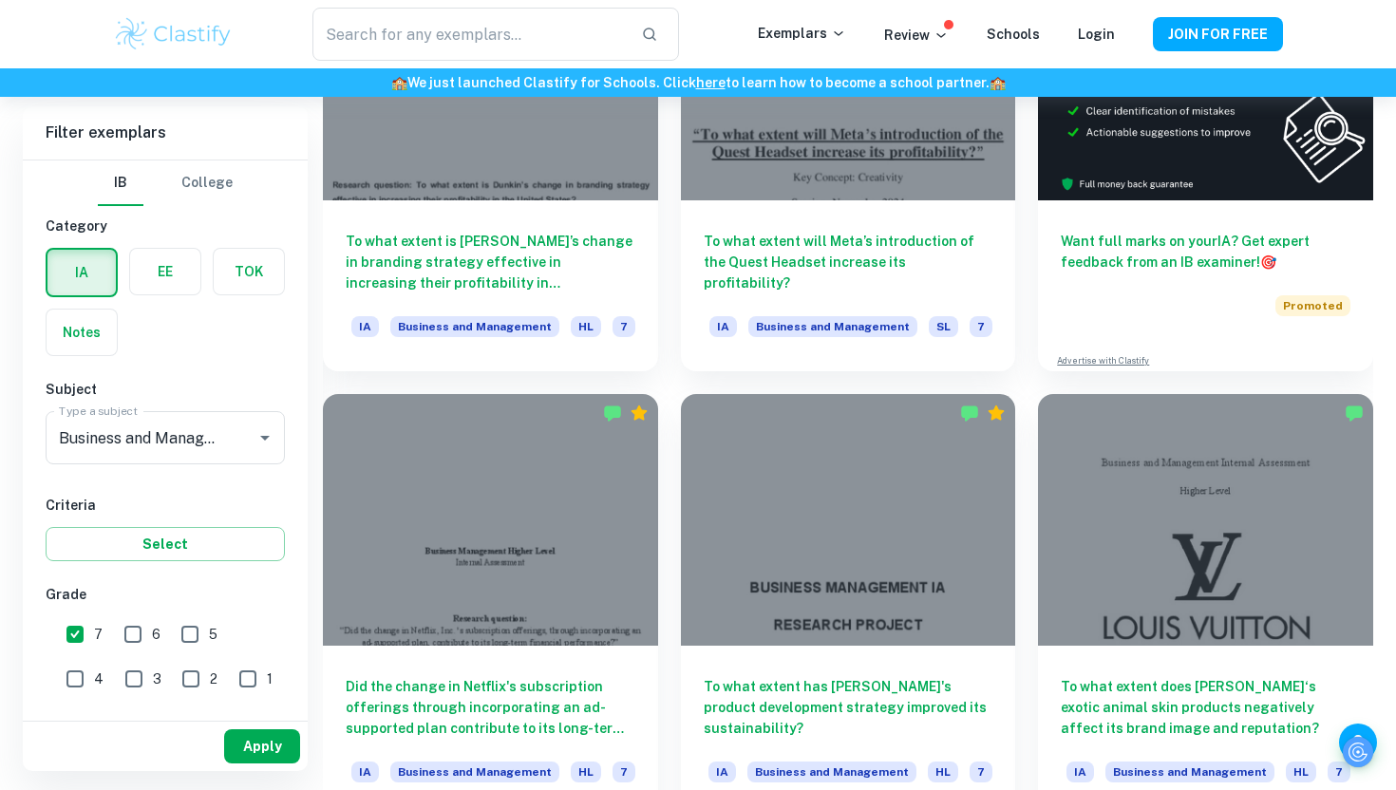
scroll to position [524, 0]
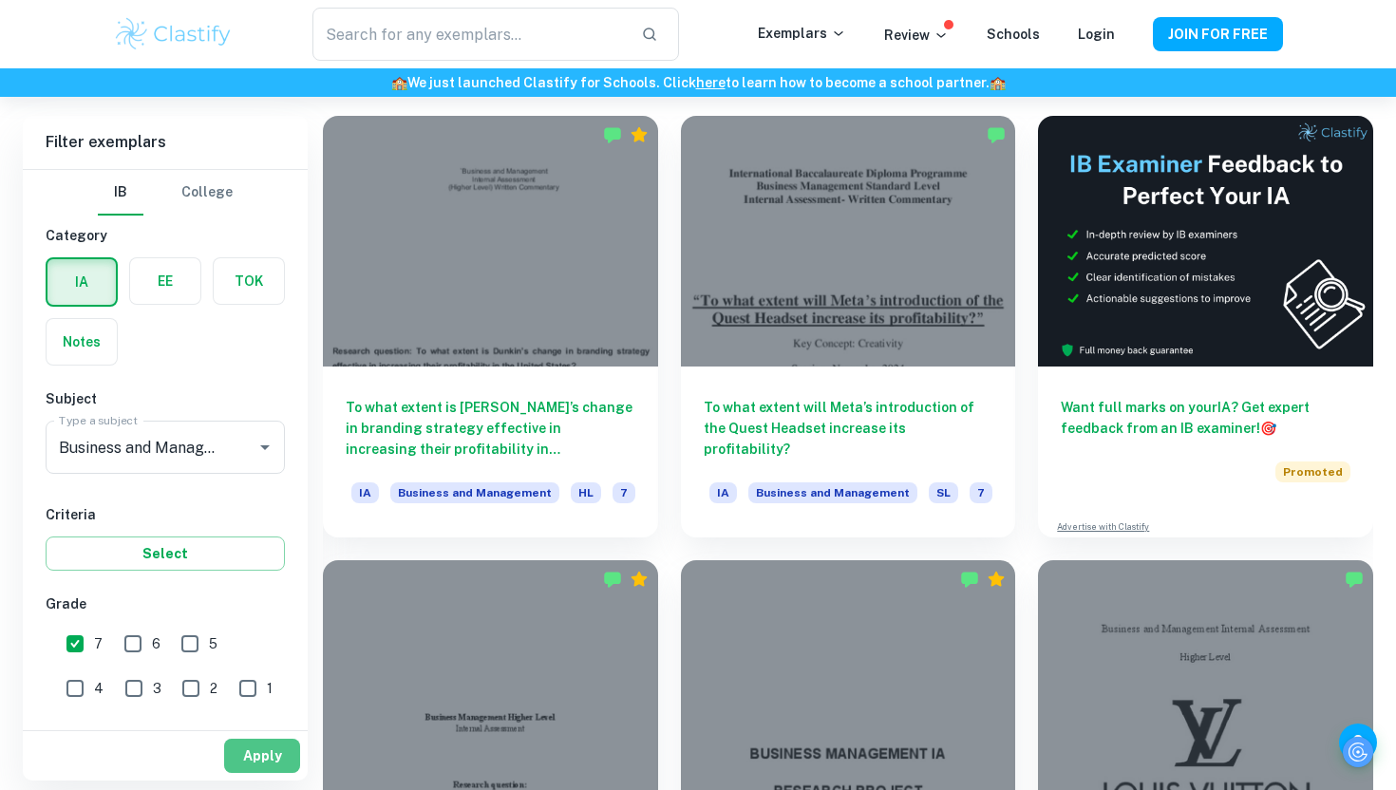
click at [264, 754] on button "Apply" at bounding box center [262, 756] width 76 height 34
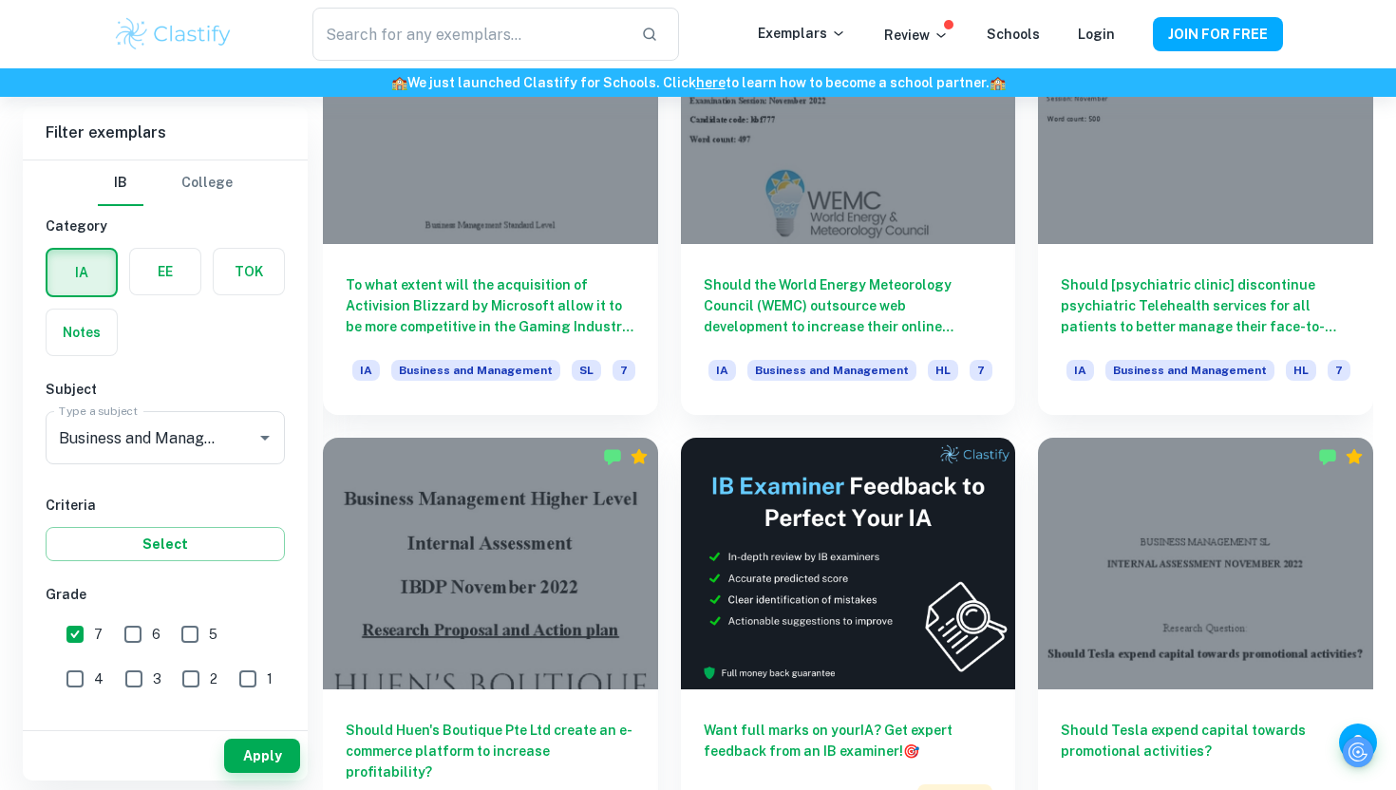
scroll to position [5098, 0]
